Goal: Task Accomplishment & Management: Complete application form

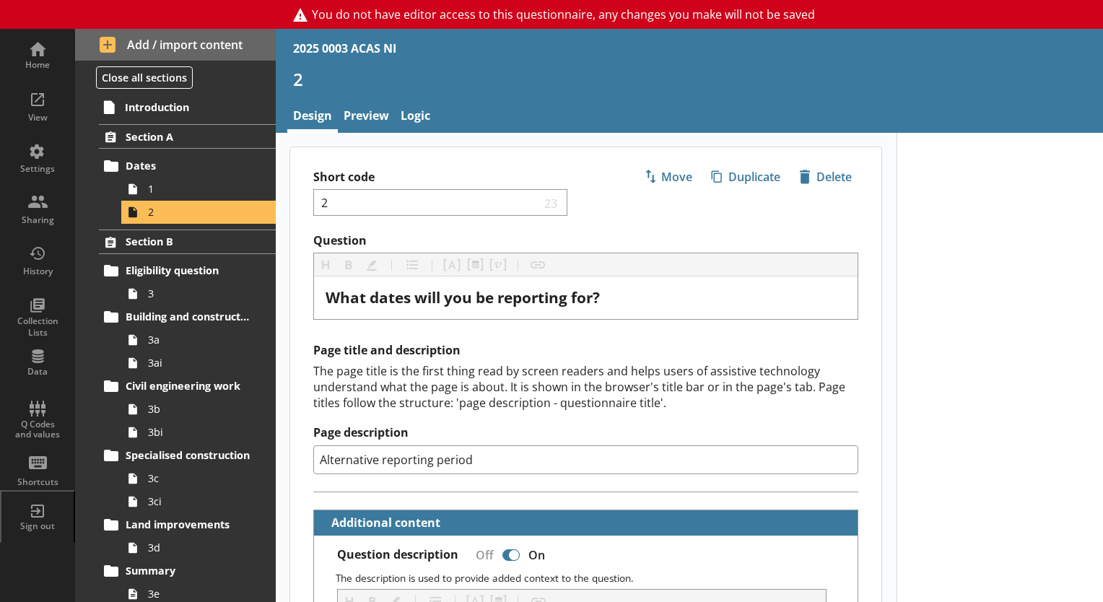
select select "ref_p_end_date"
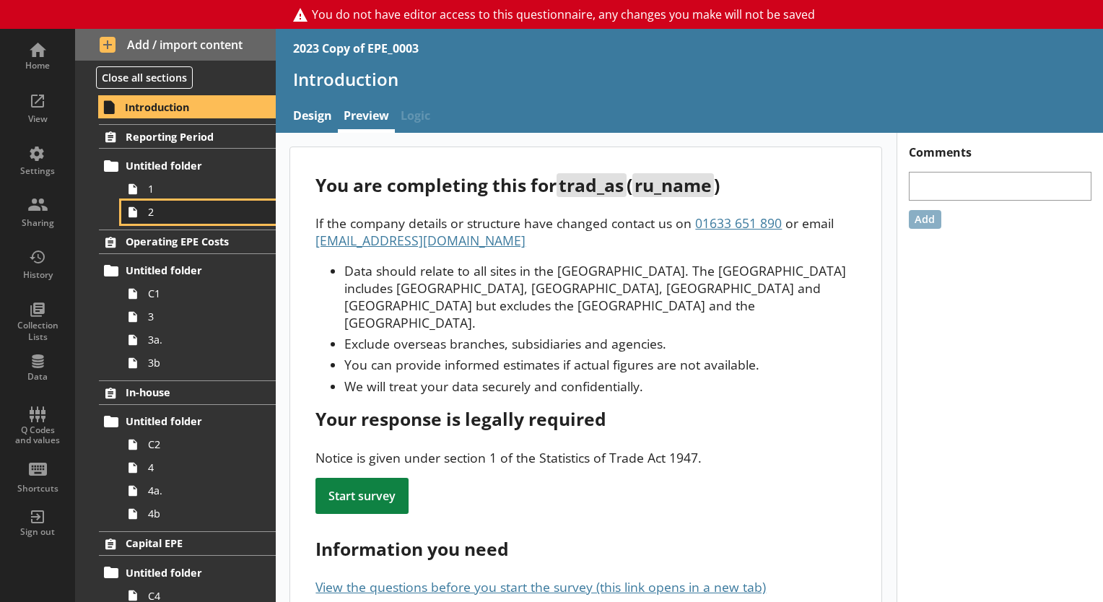
click at [160, 211] on span "2" at bounding box center [202, 212] width 108 height 14
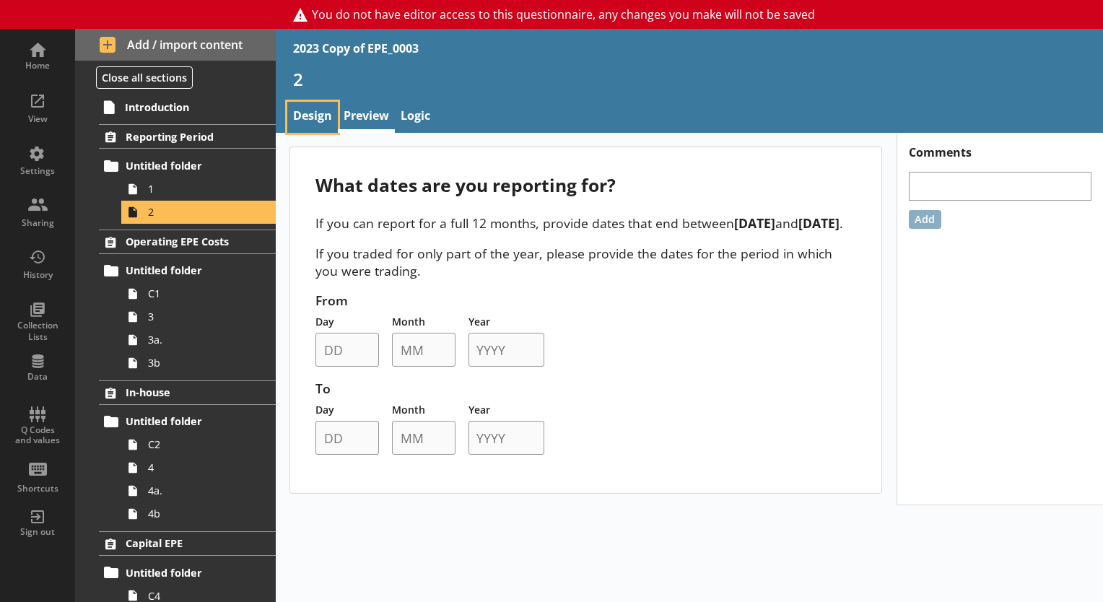
click at [309, 108] on link "Design" at bounding box center [312, 117] width 51 height 31
type textarea "x"
select select "ref_p_end_date"
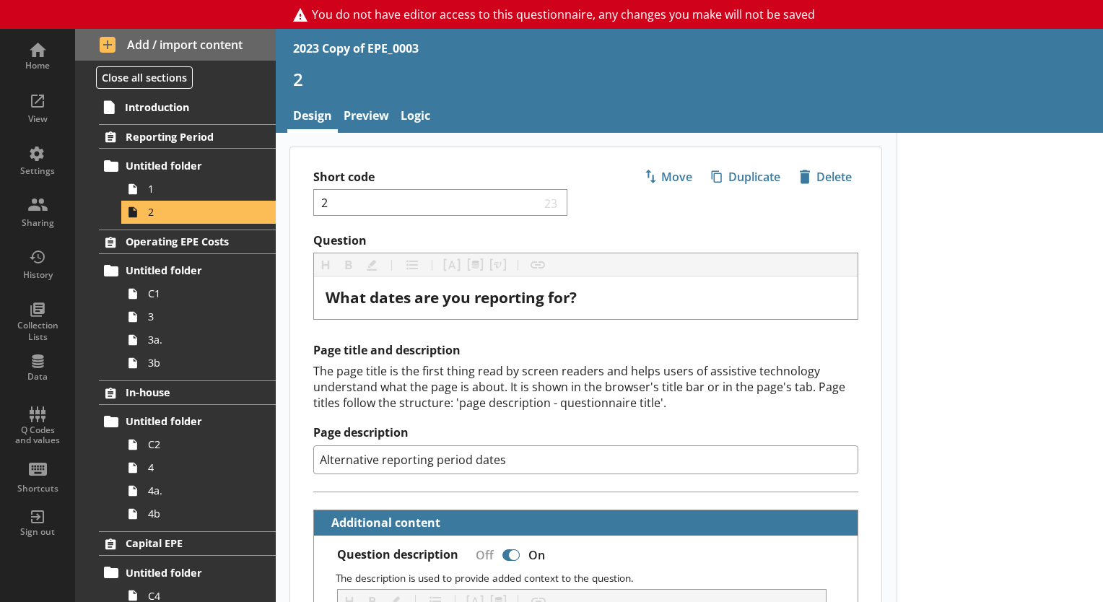
type textarea "x"
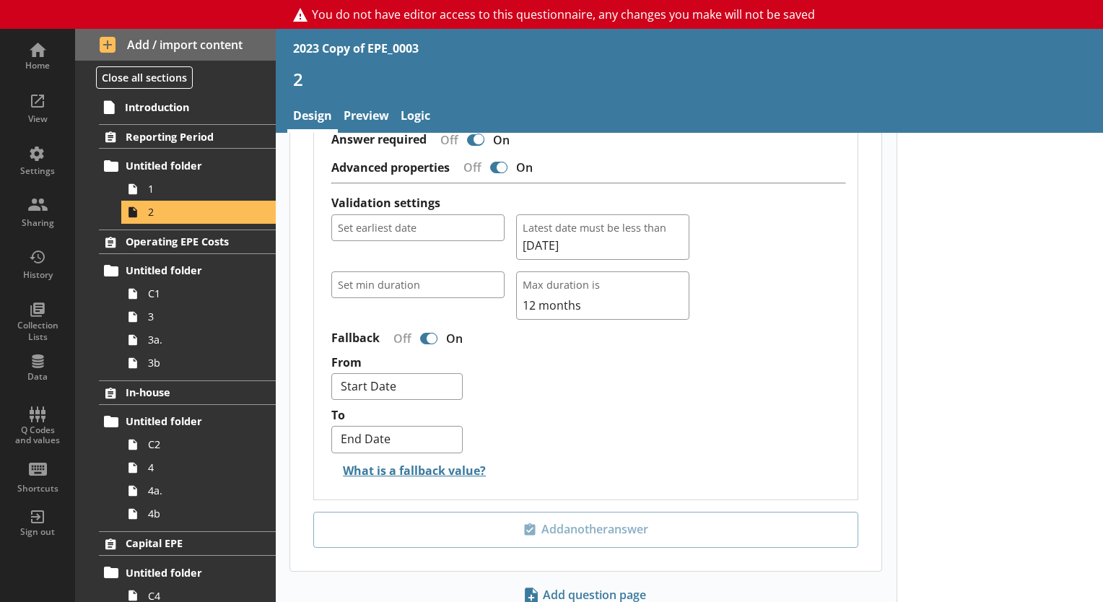
scroll to position [1190, 0]
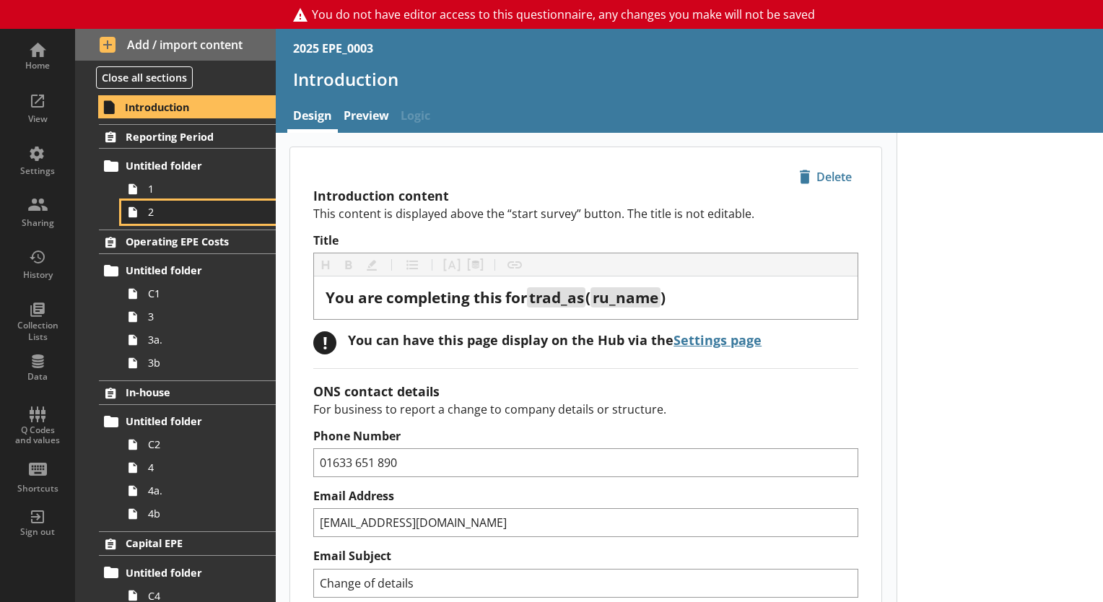
click at [184, 207] on span "2" at bounding box center [202, 212] width 108 height 14
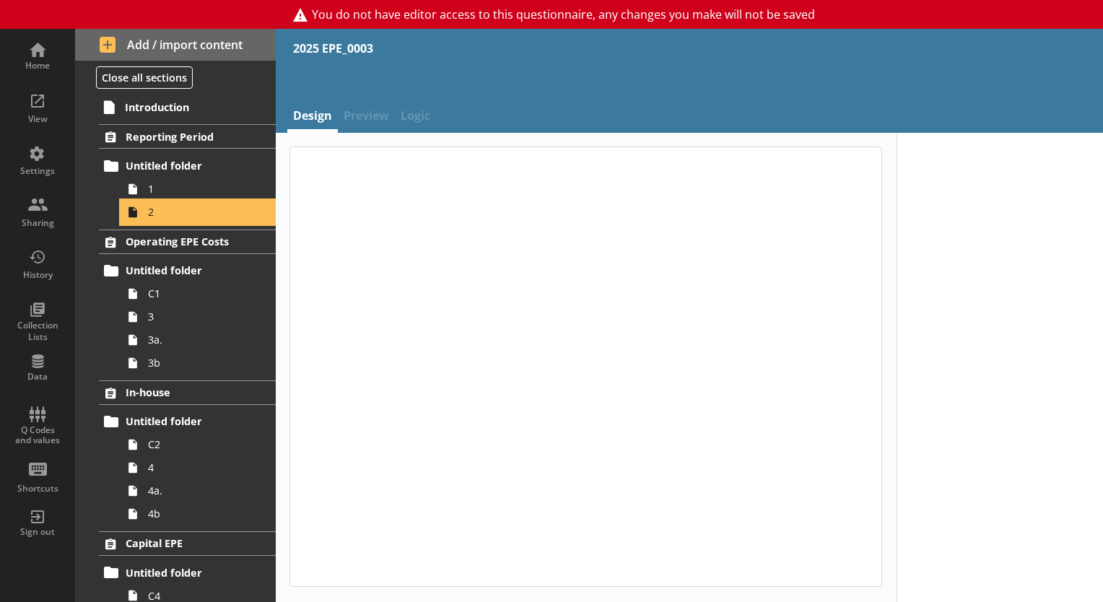
type textarea "x"
select select "ref_p_end_date"
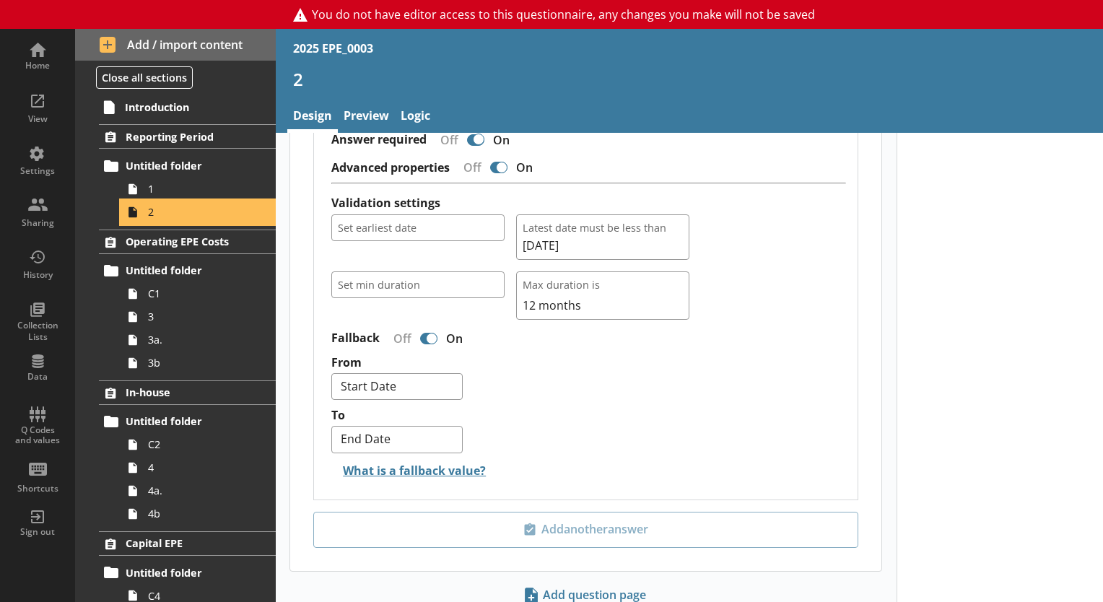
scroll to position [1189, 0]
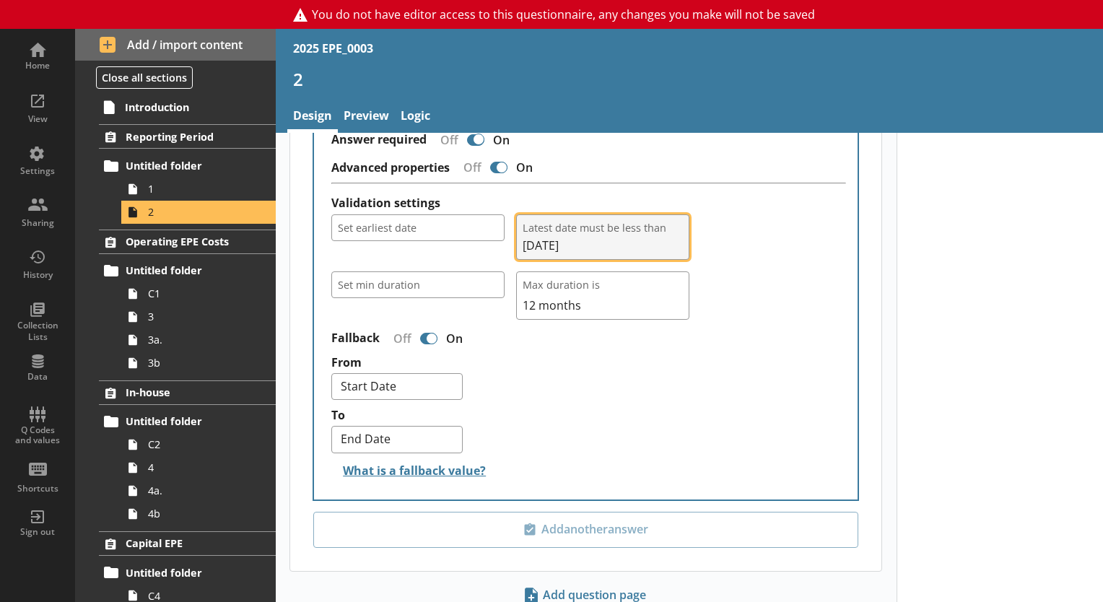
click at [672, 235] on button "Latest date must be less than 05/04/2026" at bounding box center [602, 236] width 173 height 45
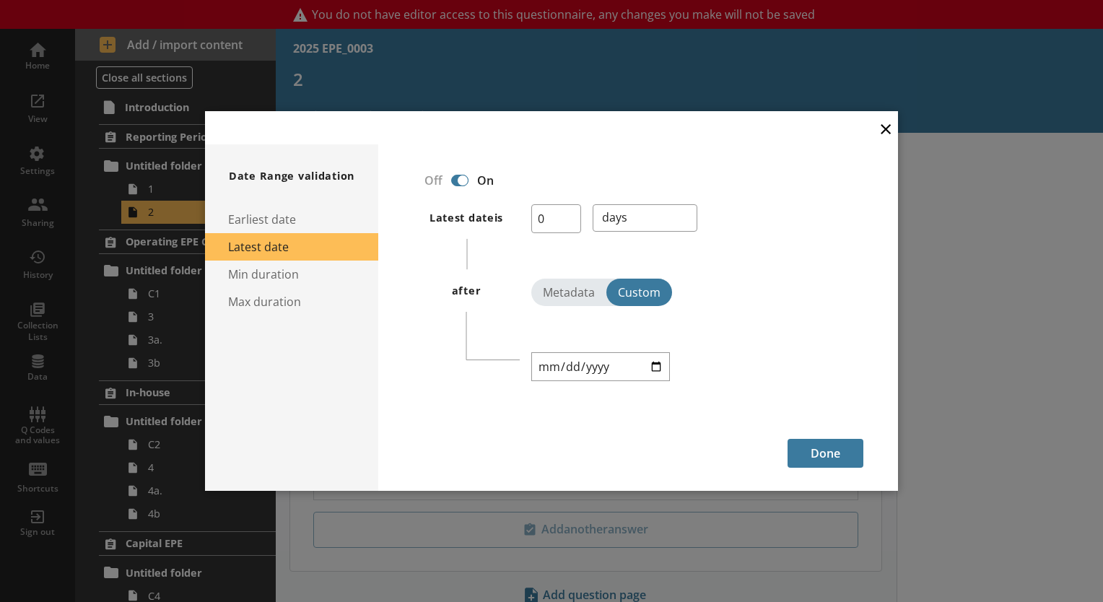
click at [882, 130] on button "×" at bounding box center [886, 128] width 22 height 32
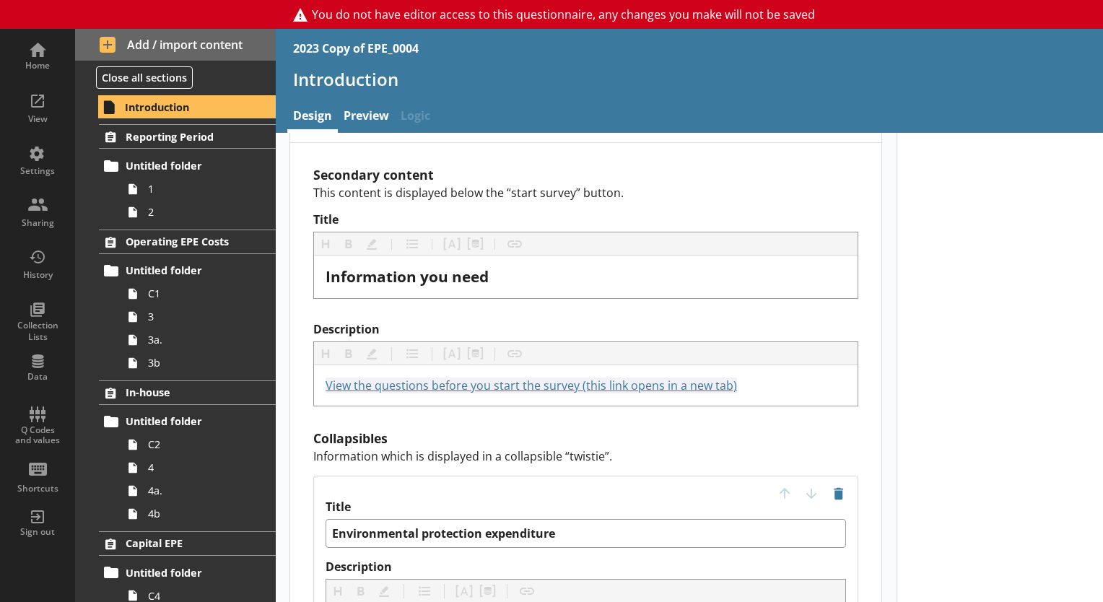
scroll to position [1064, 0]
click at [165, 211] on span "2" at bounding box center [202, 212] width 108 height 14
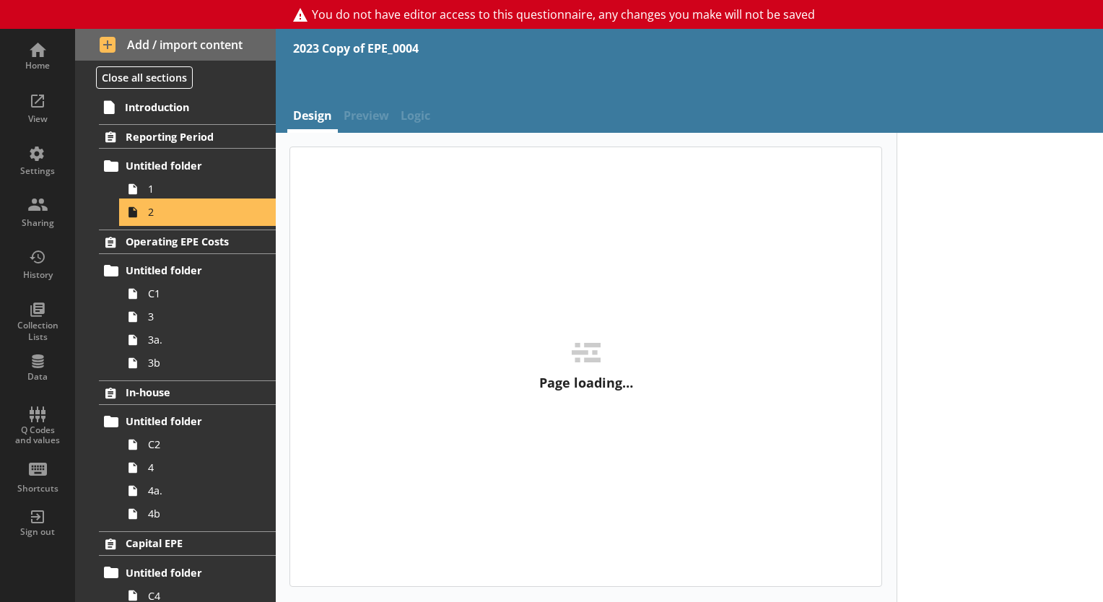
type textarea "x"
select select "ref_p_end_date"
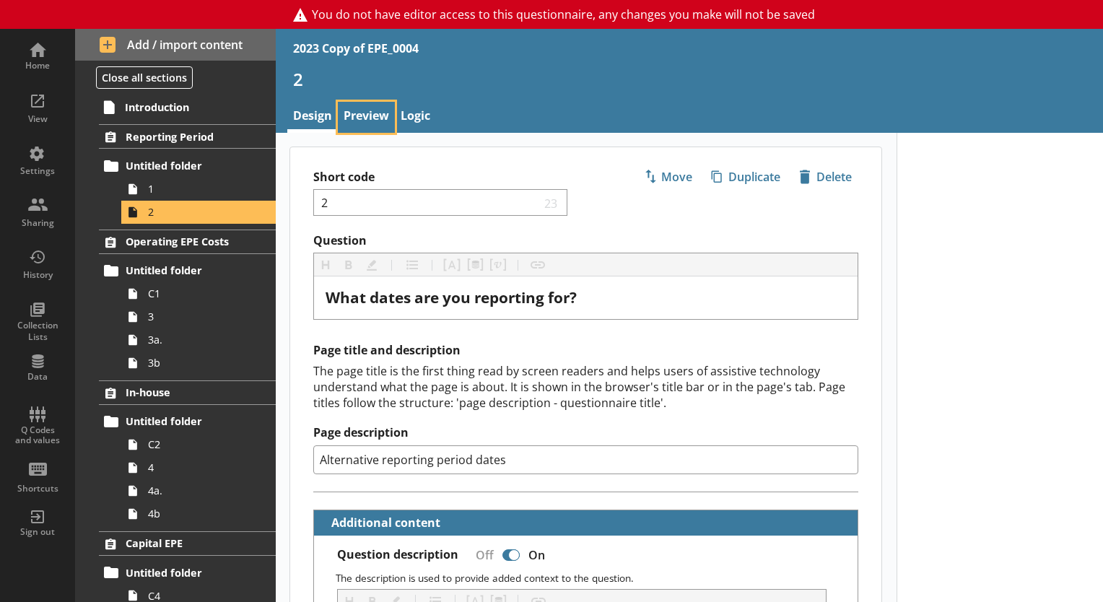
click at [365, 128] on link "Preview" at bounding box center [366, 117] width 57 height 31
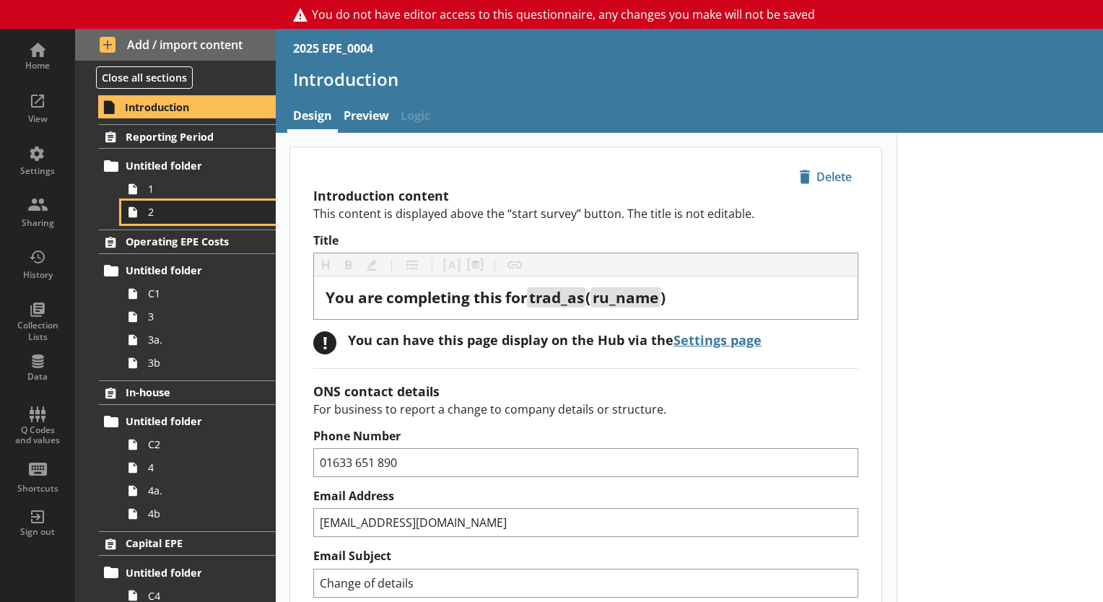
click at [142, 207] on icon at bounding box center [132, 212] width 23 height 23
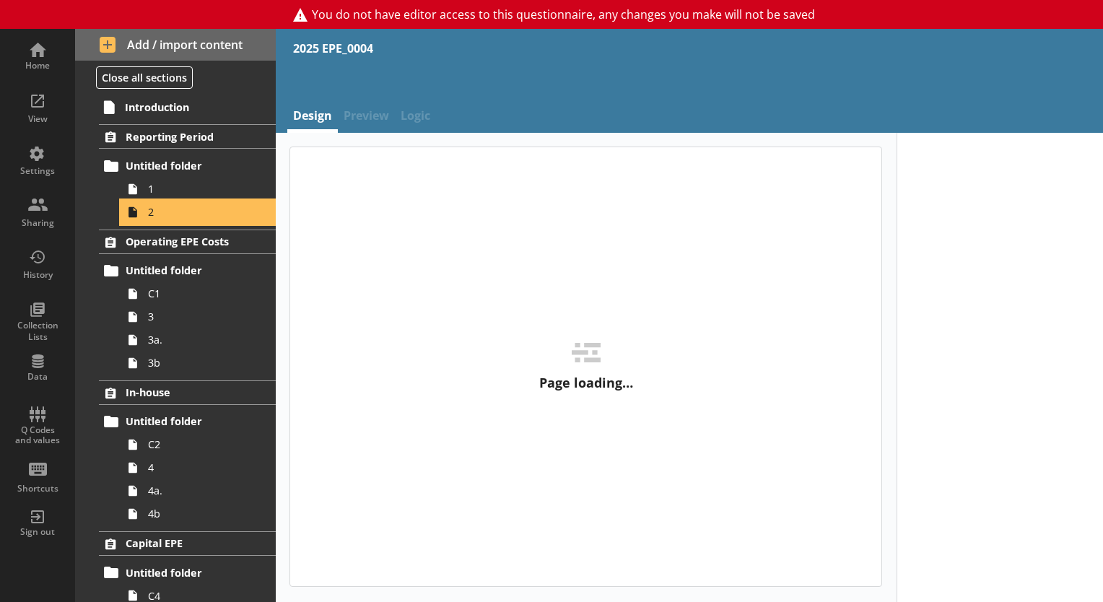
type textarea "x"
select select "ref_p_end_date"
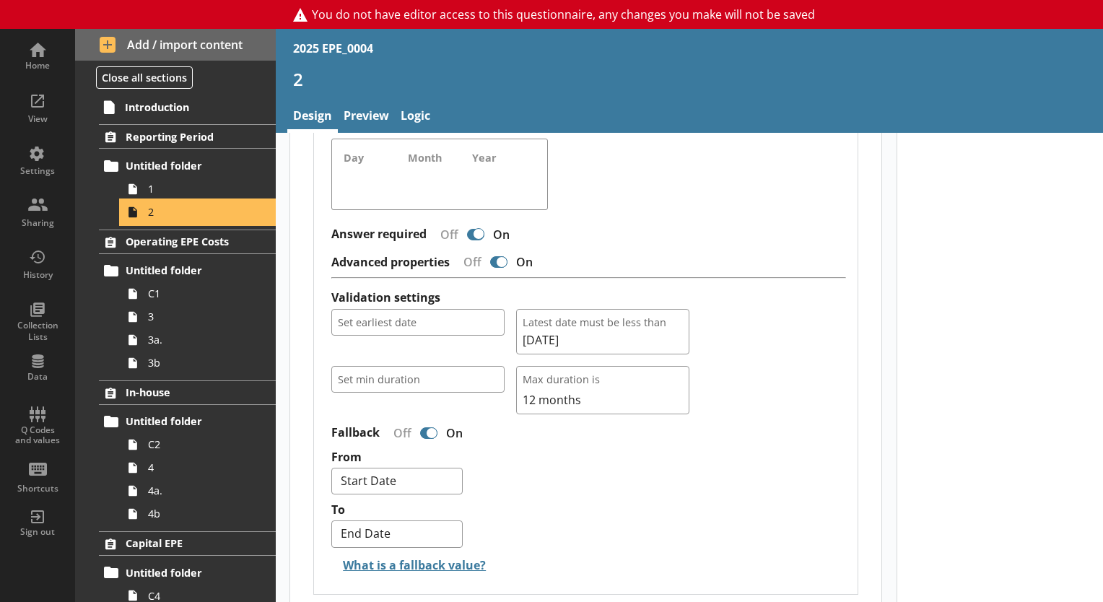
scroll to position [1092, 0]
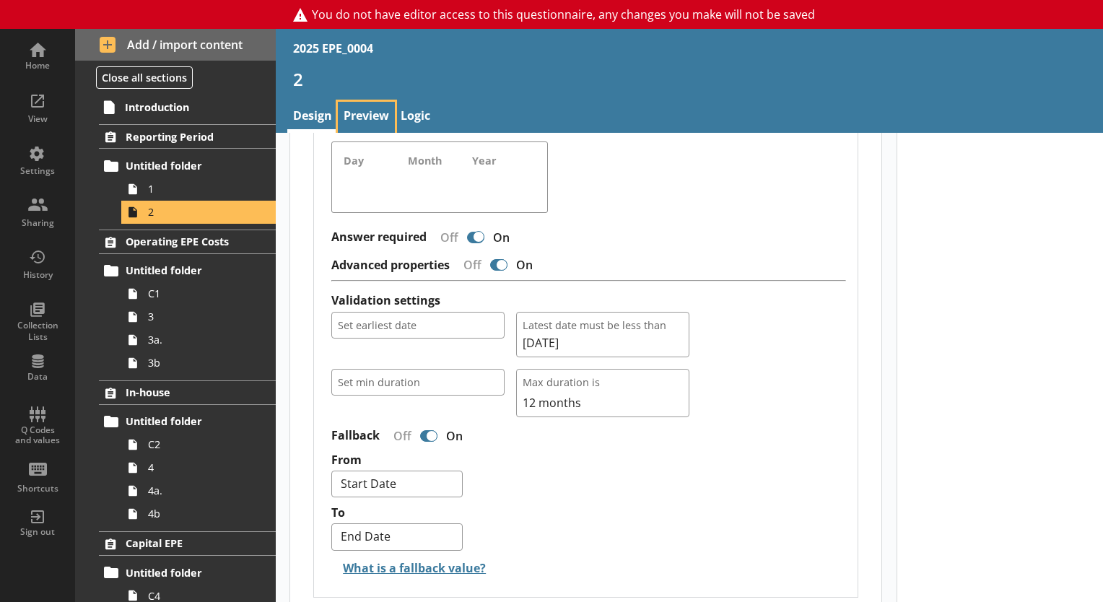
click at [375, 128] on link "Preview" at bounding box center [366, 117] width 57 height 31
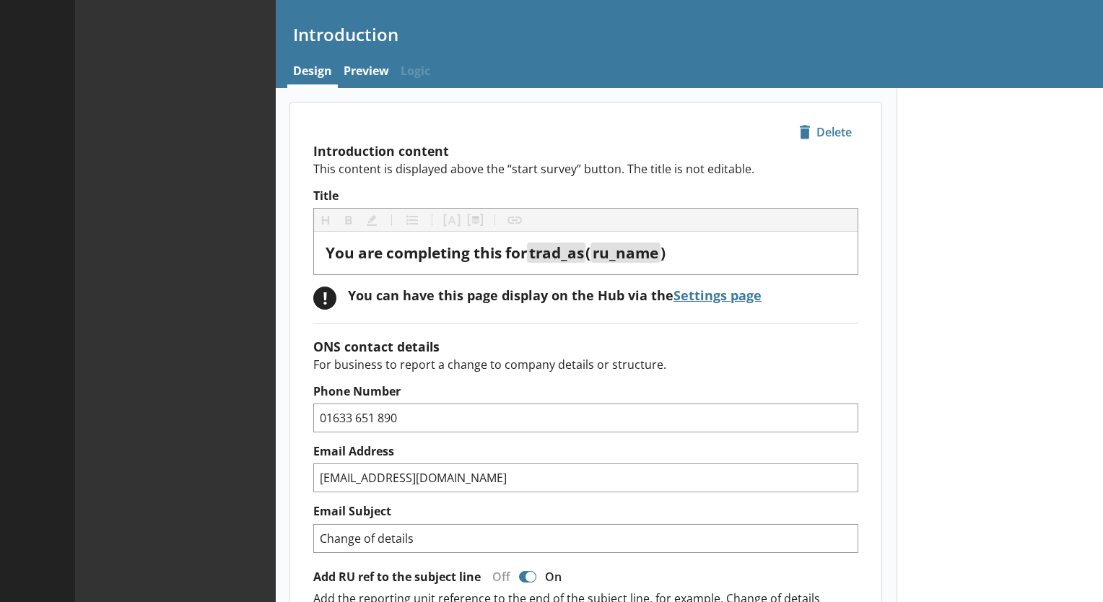
type textarea "x"
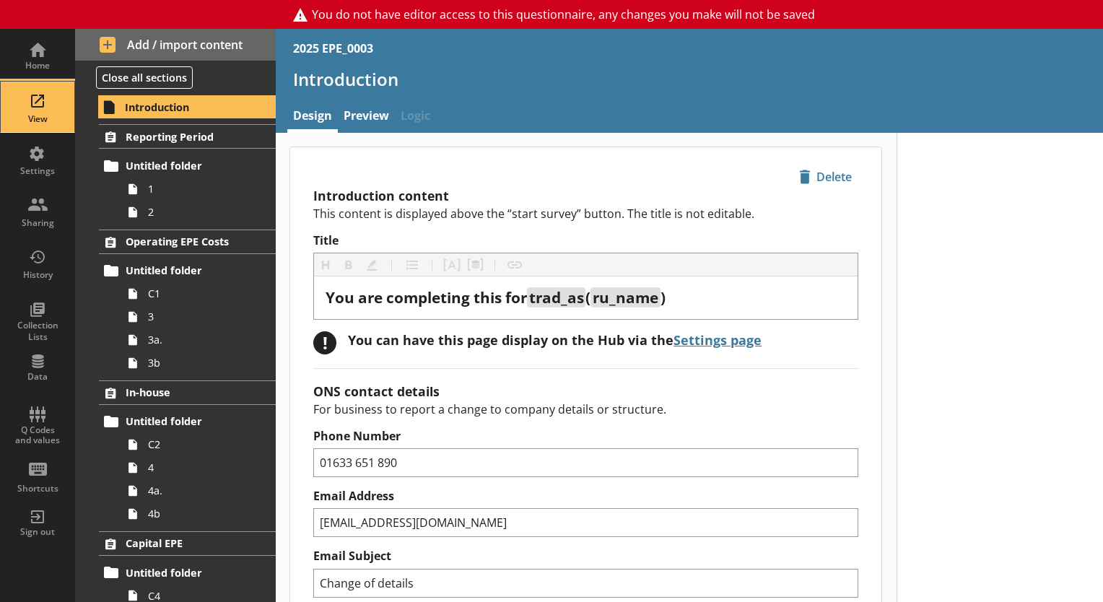
click at [48, 114] on div "View" at bounding box center [37, 119] width 51 height 12
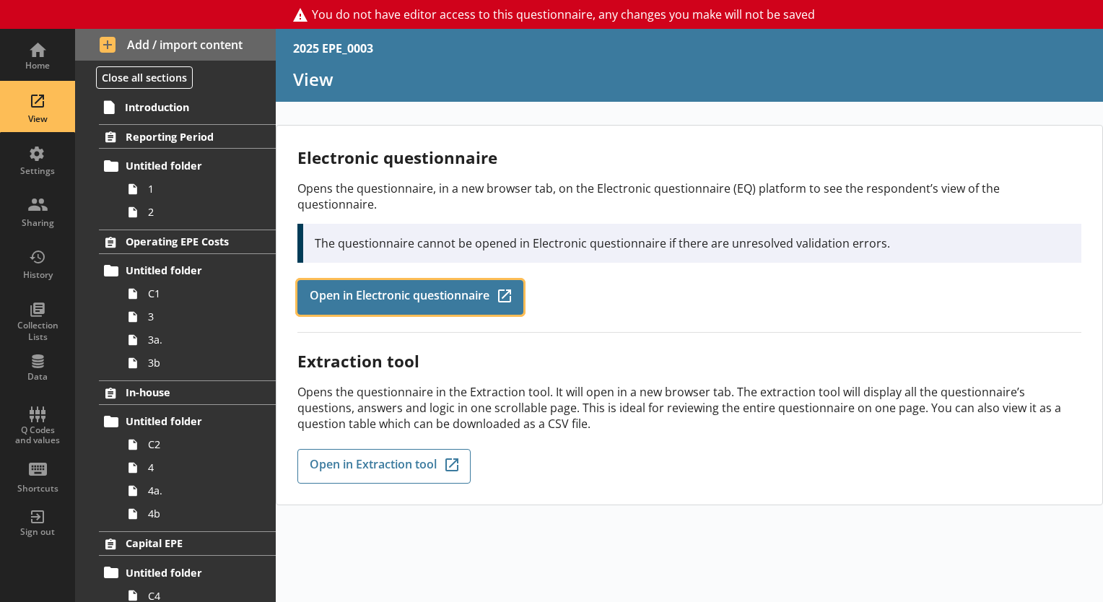
click at [462, 290] on span "Open in Electronic questionnaire" at bounding box center [400, 298] width 180 height 16
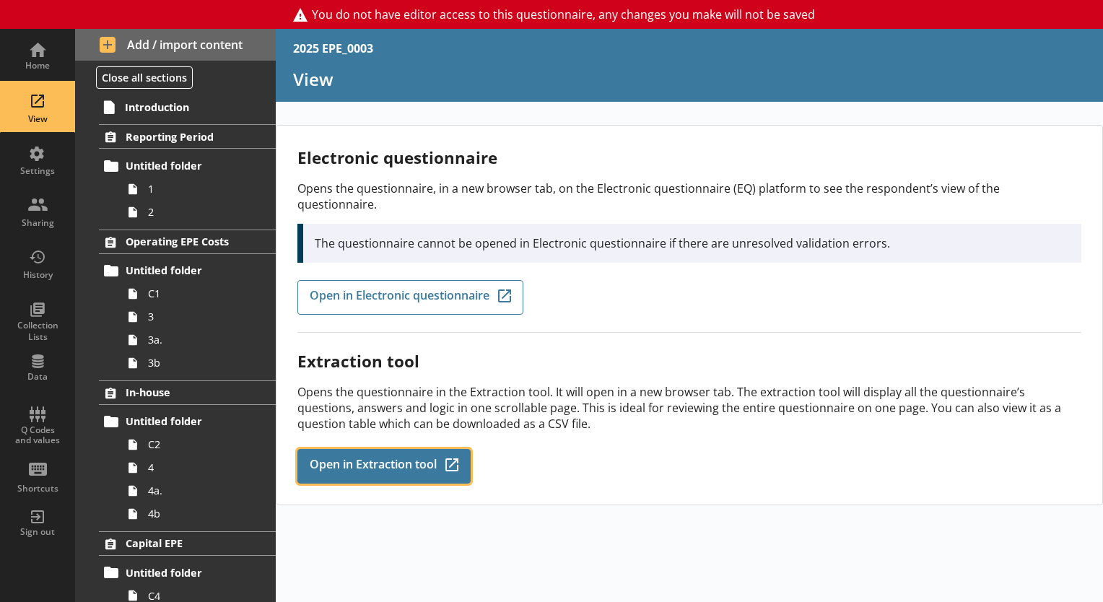
click at [383, 459] on span "Open in Extraction tool" at bounding box center [373, 467] width 127 height 16
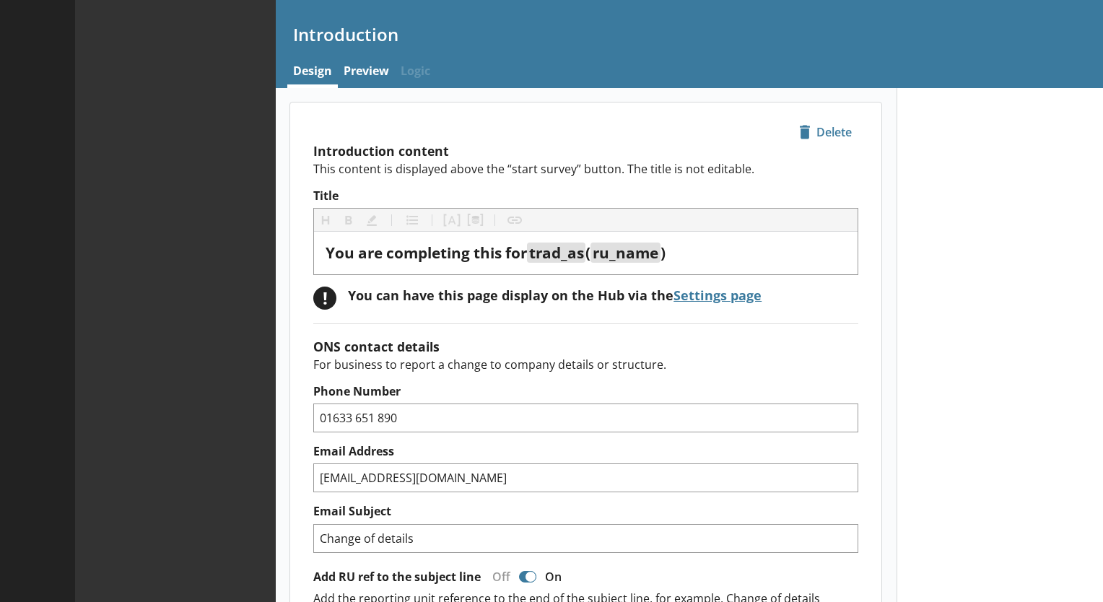
type textarea "x"
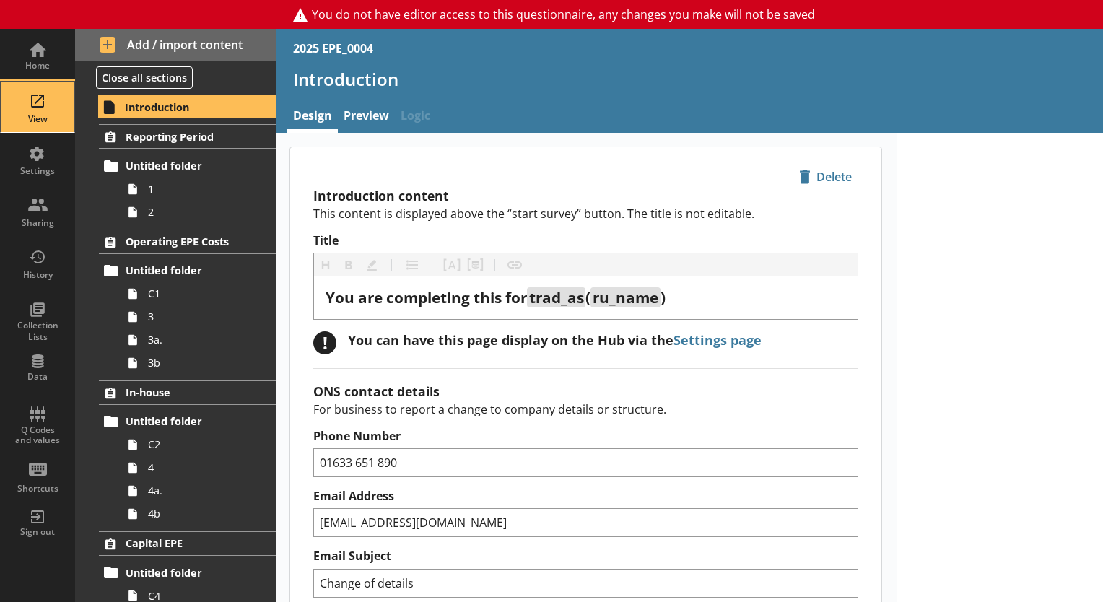
click at [50, 114] on div "View" at bounding box center [37, 119] width 51 height 12
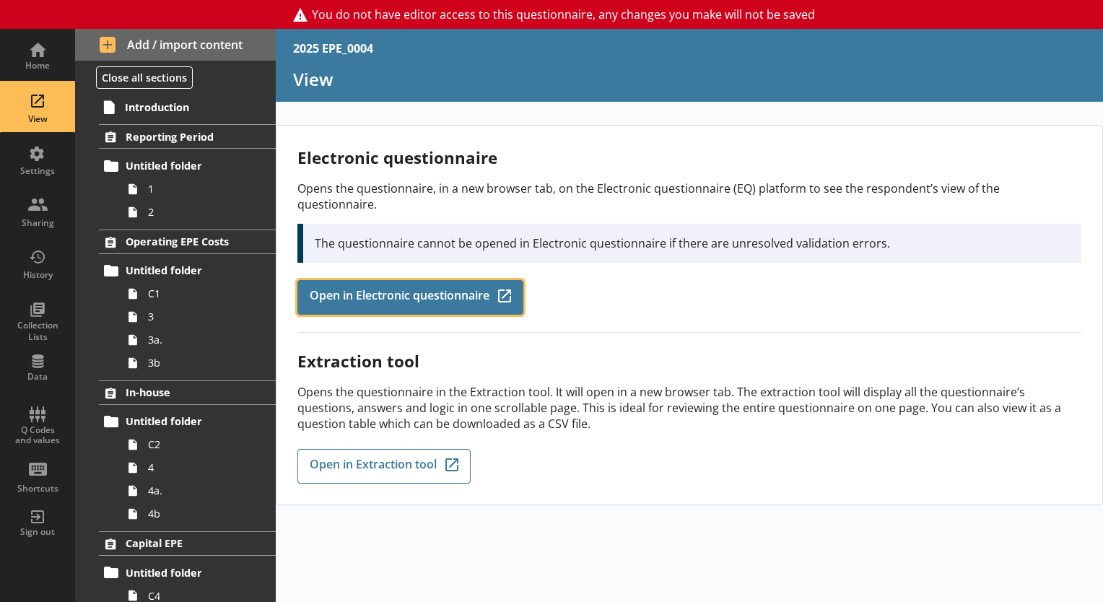
click at [326, 280] on link "Open in Electronic questionnaire Q-Codes_Icon Created with Sketch." at bounding box center [410, 297] width 226 height 35
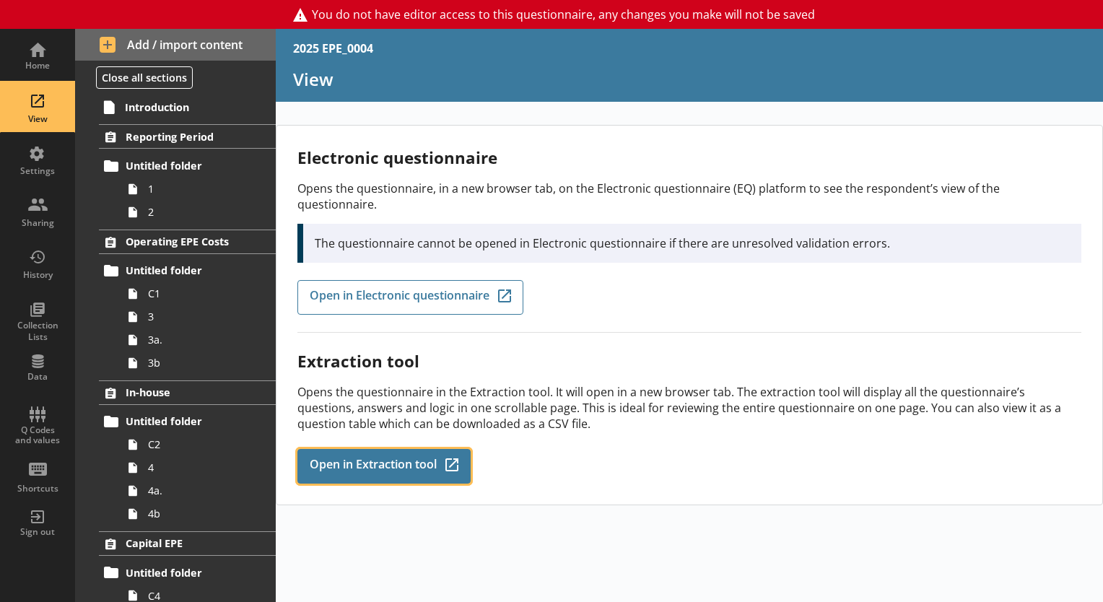
click at [338, 459] on span "Open in Extraction tool" at bounding box center [373, 467] width 127 height 16
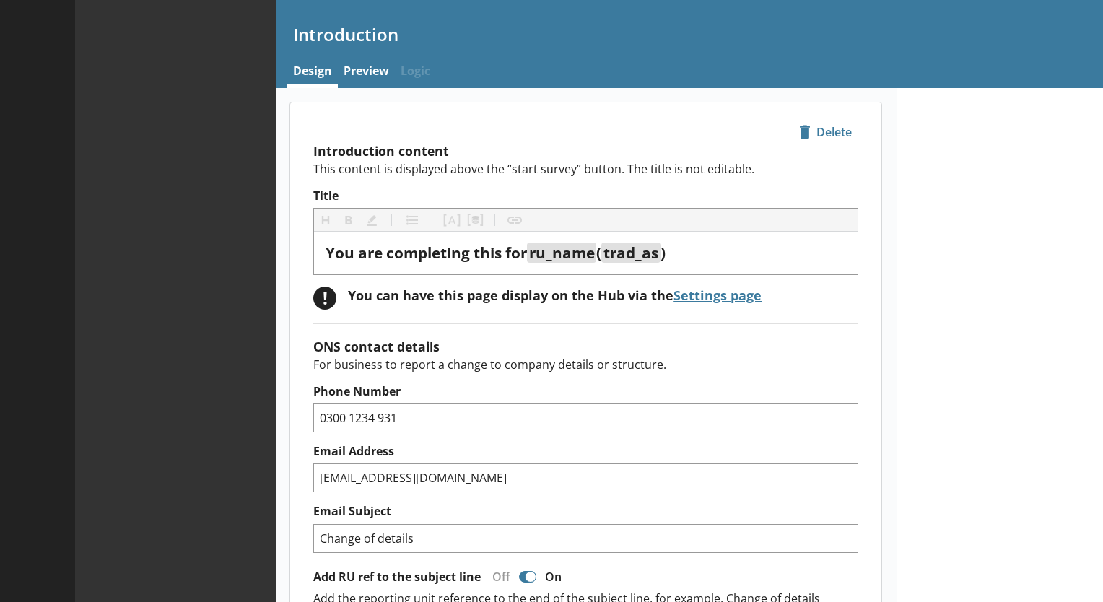
type textarea "x"
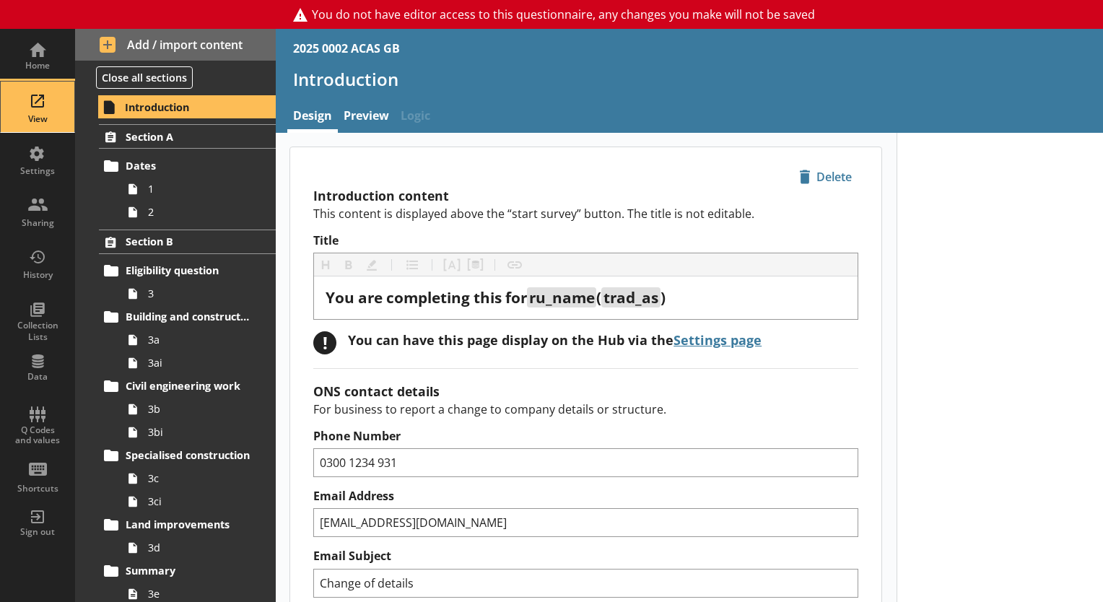
click at [45, 103] on div "View" at bounding box center [37, 107] width 51 height 51
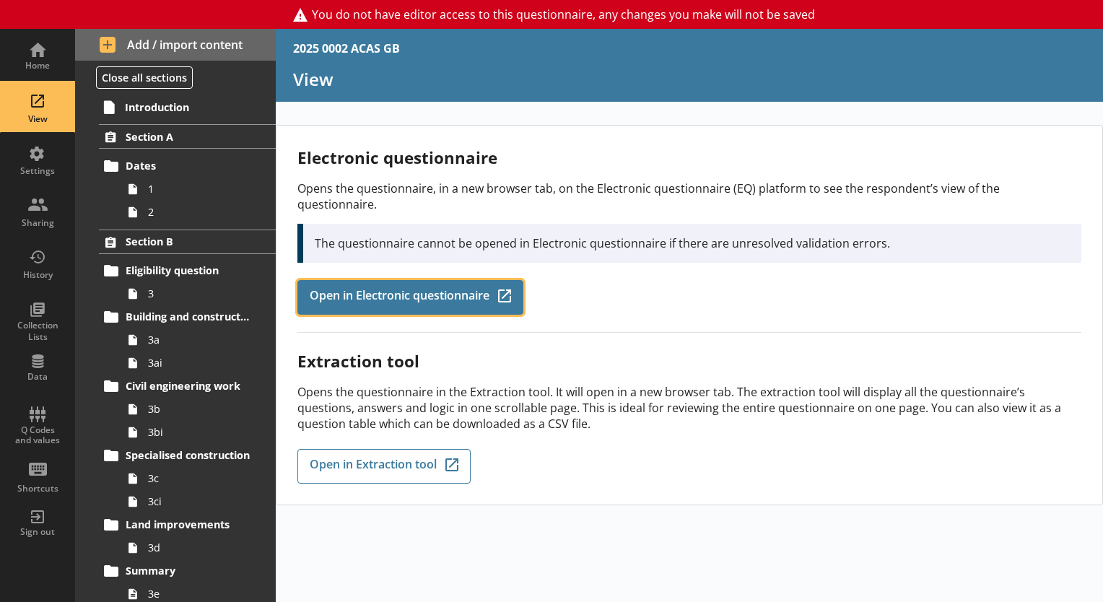
click at [401, 290] on link "Open in Electronic questionnaire Q-Codes_Icon Created with Sketch." at bounding box center [410, 297] width 226 height 35
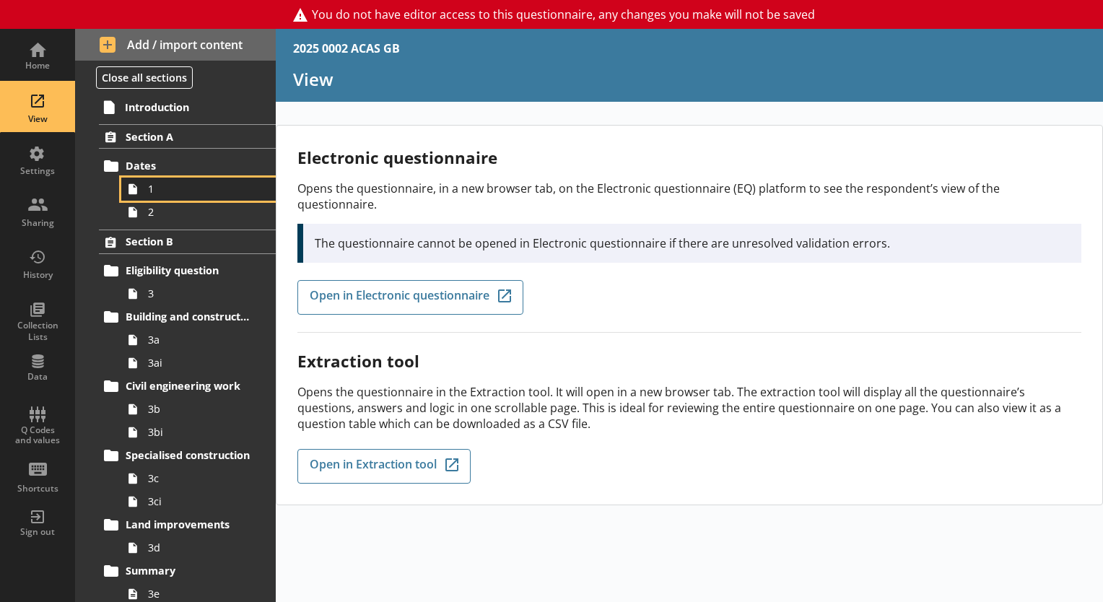
click at [142, 189] on icon at bounding box center [132, 189] width 23 height 23
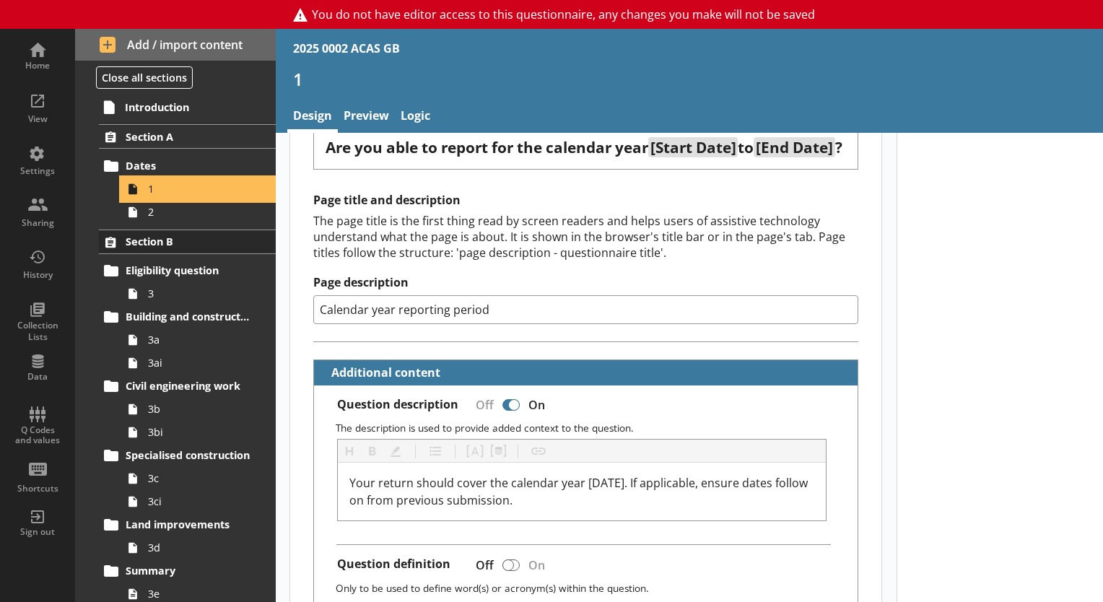
scroll to position [169, 0]
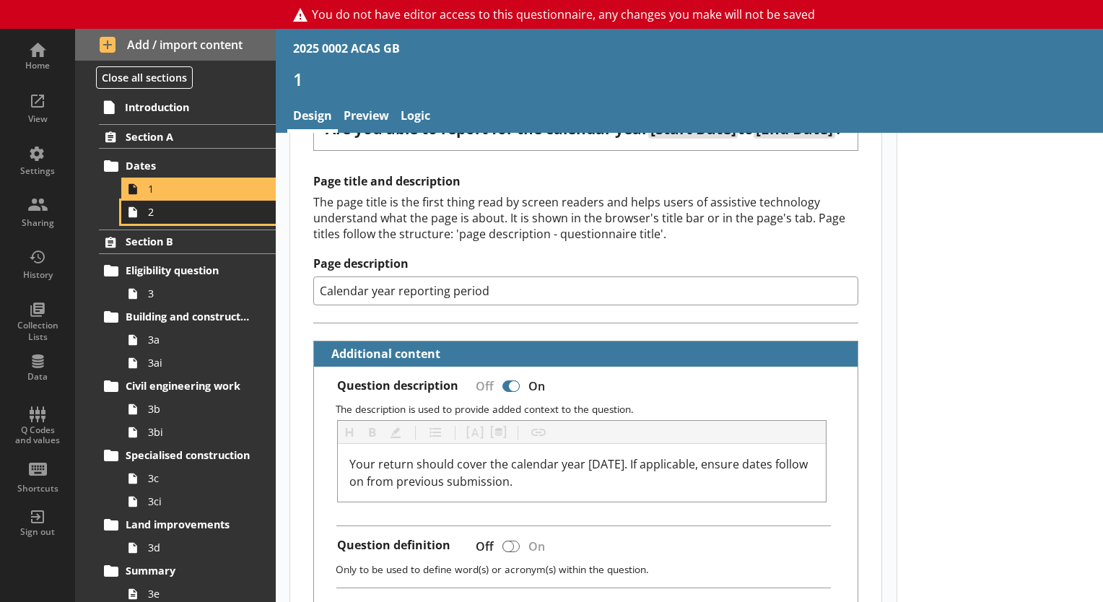
click at [156, 202] on link "2" at bounding box center [198, 212] width 155 height 23
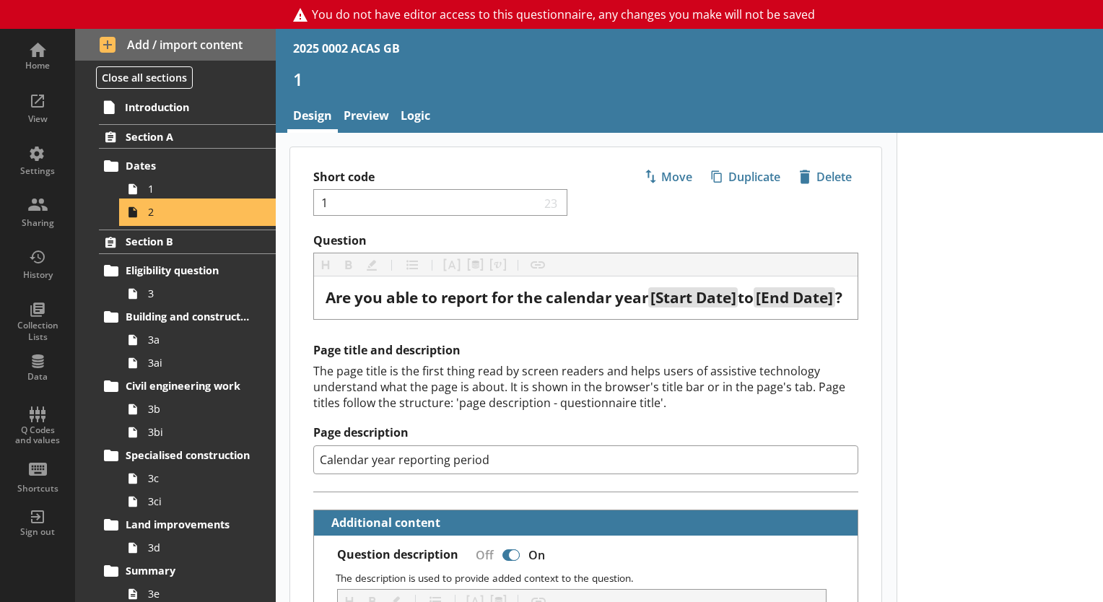
type textarea "x"
select select "ref_p_end_date"
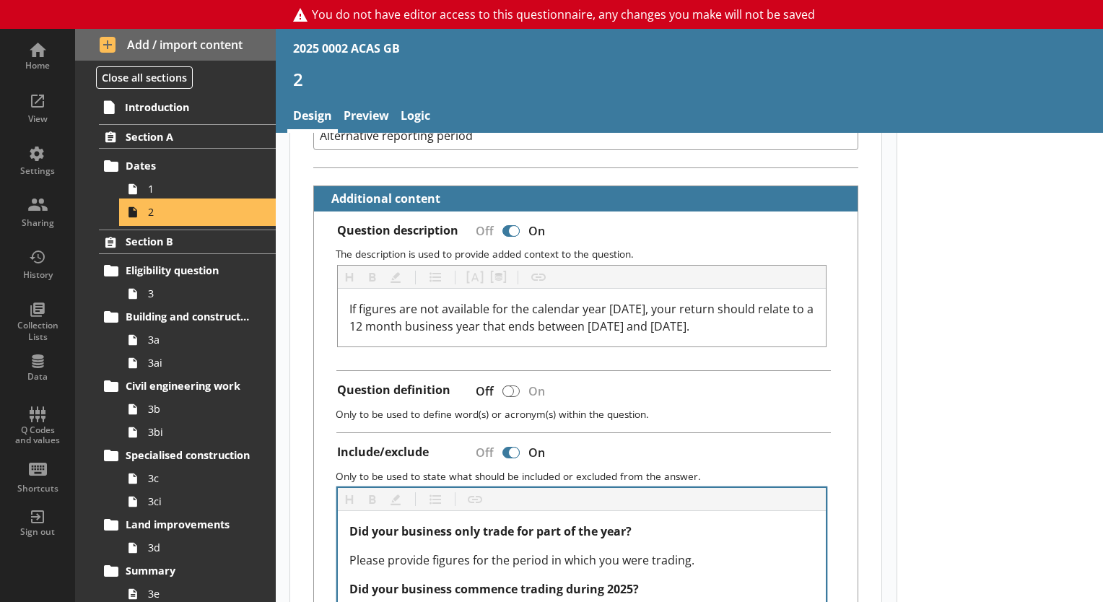
scroll to position [323, 0]
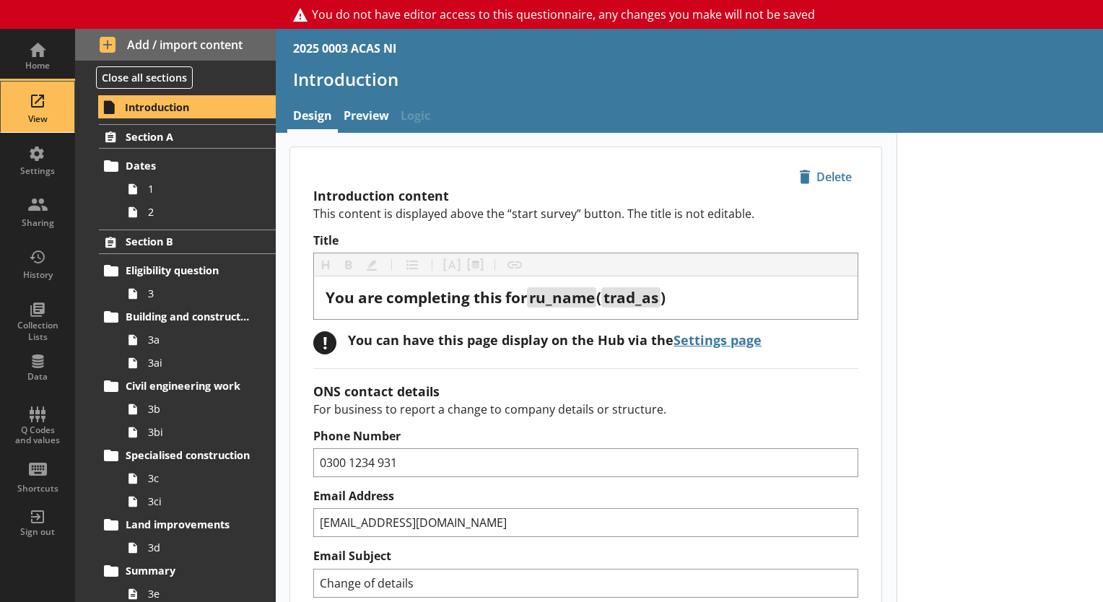
click at [46, 99] on div "View" at bounding box center [37, 107] width 51 height 51
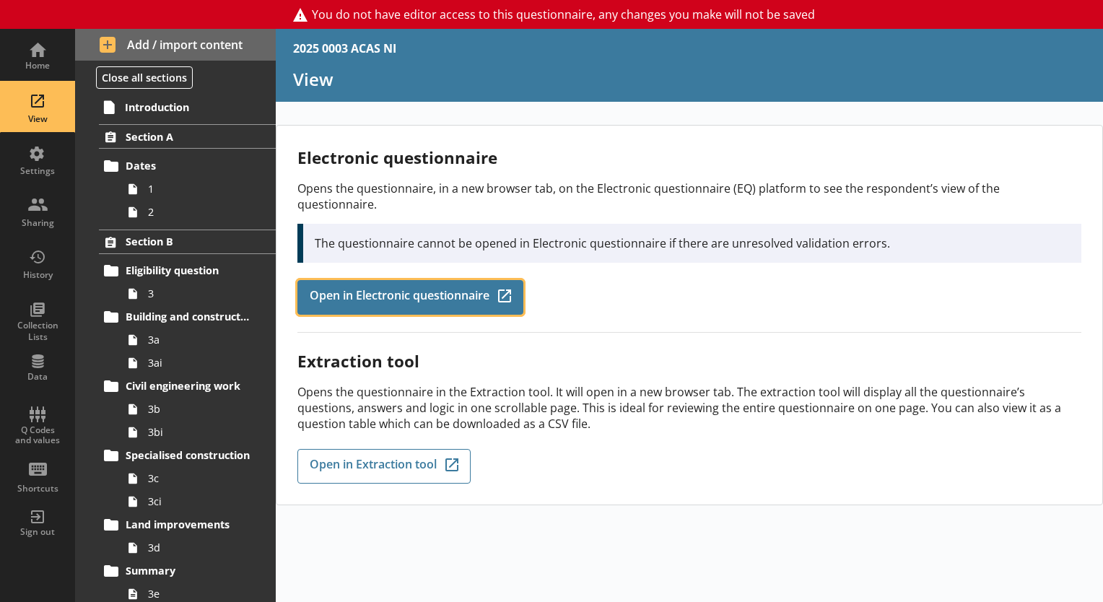
click at [344, 290] on span "Open in Electronic questionnaire" at bounding box center [400, 298] width 180 height 16
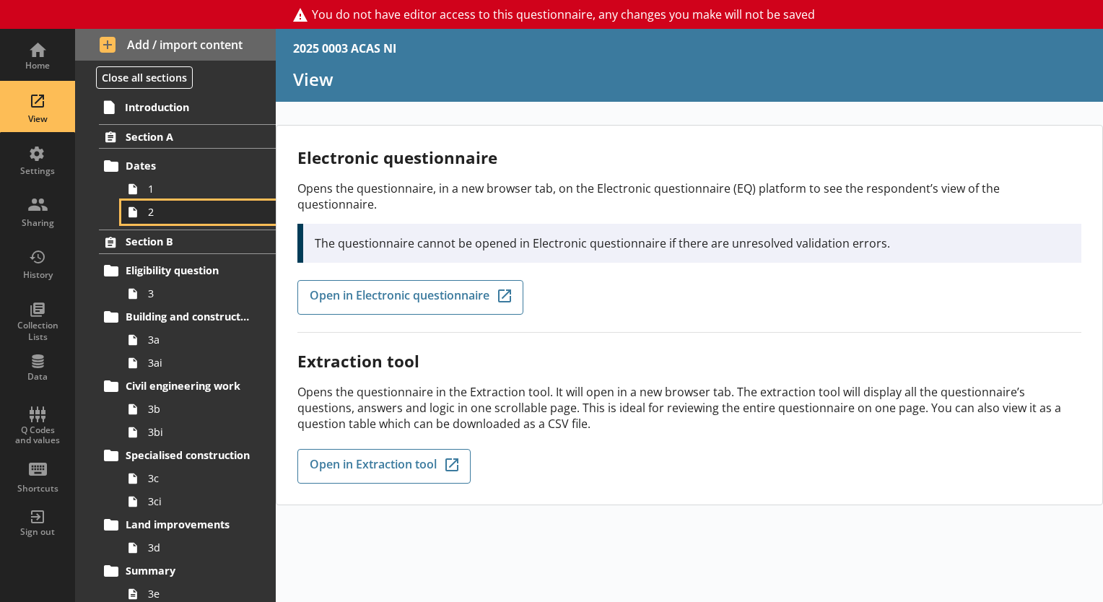
click at [165, 221] on link "2" at bounding box center [198, 212] width 155 height 23
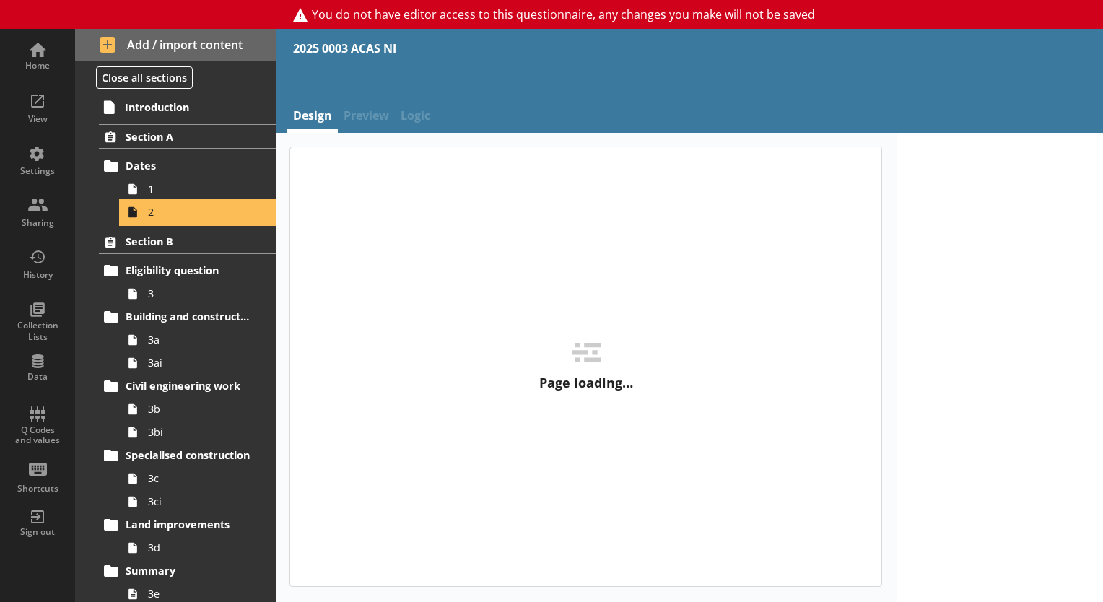
type textarea "x"
select select "ref_p_end_date"
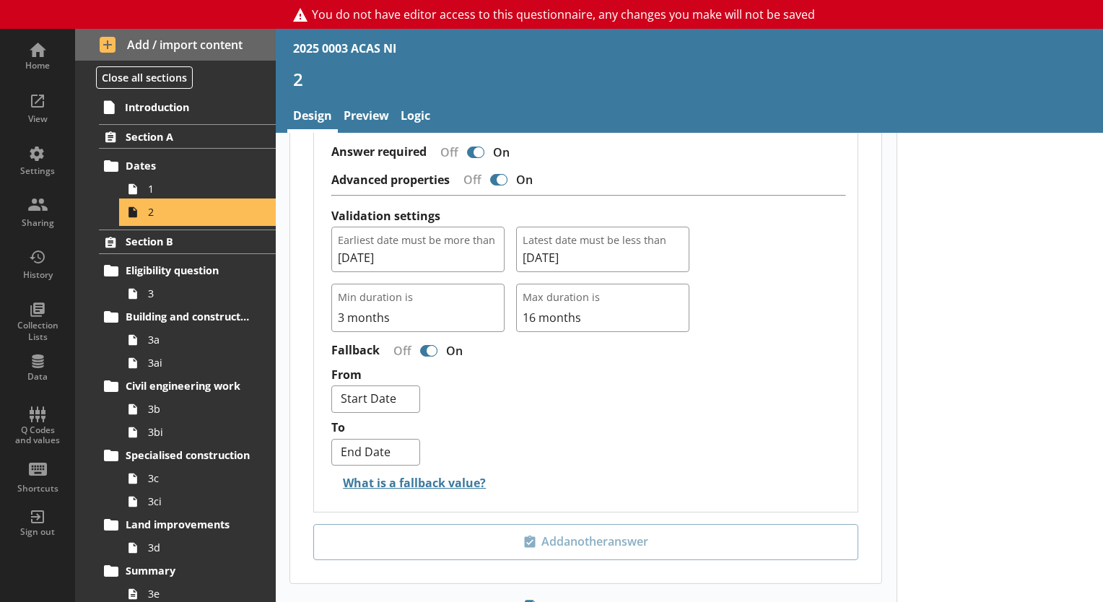
scroll to position [1395, 0]
